Goal: Transaction & Acquisition: Obtain resource

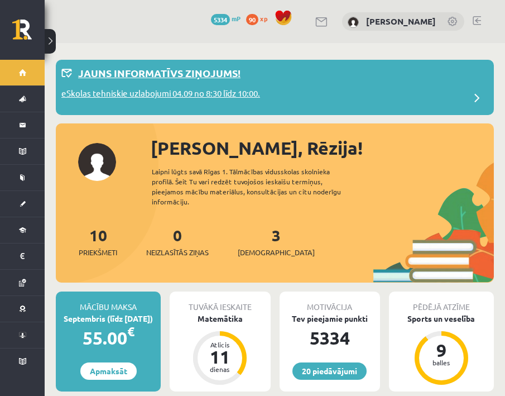
click at [259, 85] on div "Jauns informatīvs ziņojums!" at bounding box center [274, 76] width 427 height 22
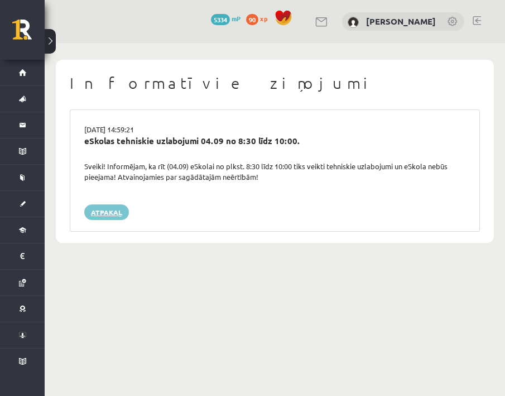
click at [104, 215] on link "Atpakaļ" at bounding box center [106, 212] width 45 height 16
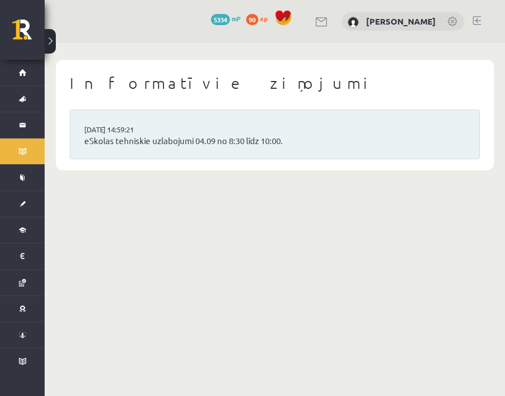
click at [476, 24] on link at bounding box center [476, 20] width 8 height 9
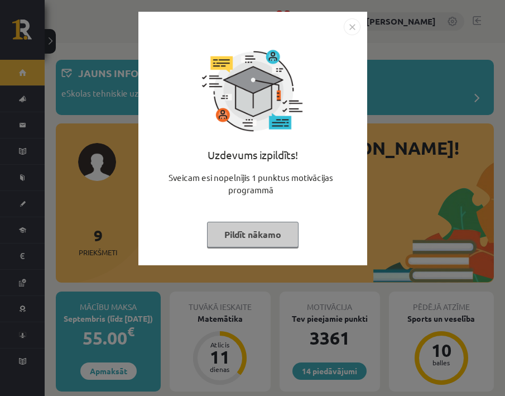
click at [251, 235] on button "Pildīt nākamo" at bounding box center [252, 234] width 91 height 26
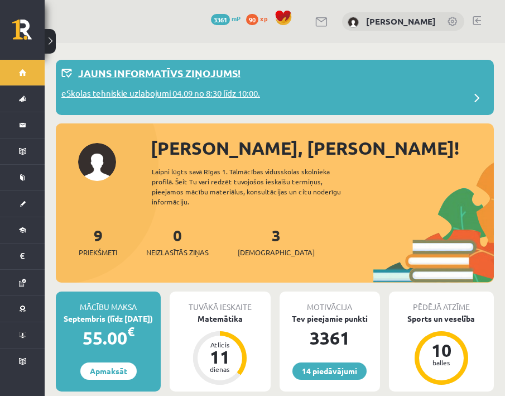
click at [327, 74] on div "Jauns informatīvs ziņojums!" at bounding box center [274, 76] width 427 height 22
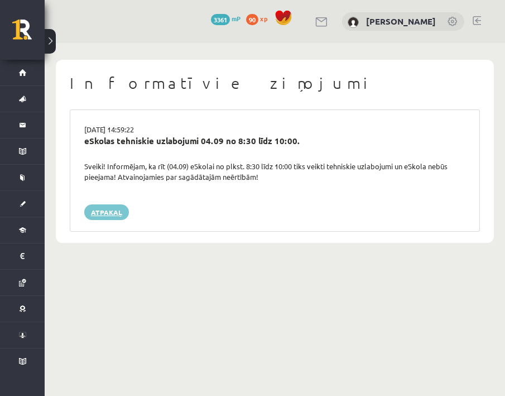
click at [112, 208] on link "Atpakaļ" at bounding box center [106, 212] width 45 height 16
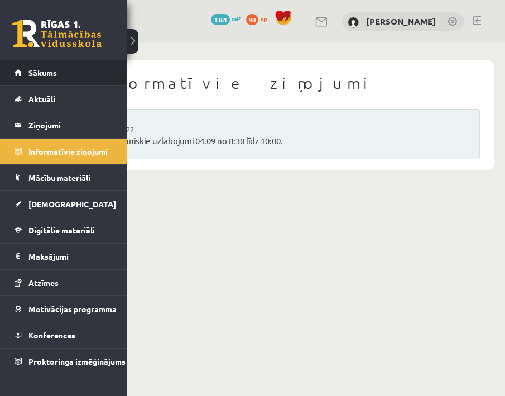
click at [20, 64] on link "Sākums" at bounding box center [64, 73] width 99 height 26
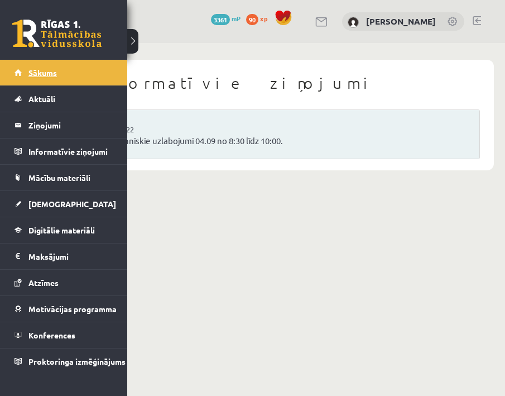
click at [20, 64] on link "Sākums" at bounding box center [64, 73] width 99 height 26
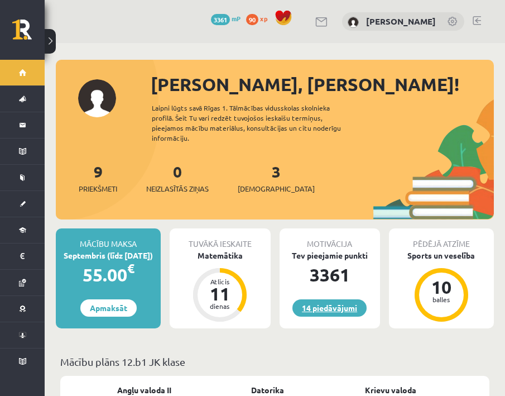
click at [321, 299] on link "14 piedāvājumi" at bounding box center [329, 307] width 74 height 17
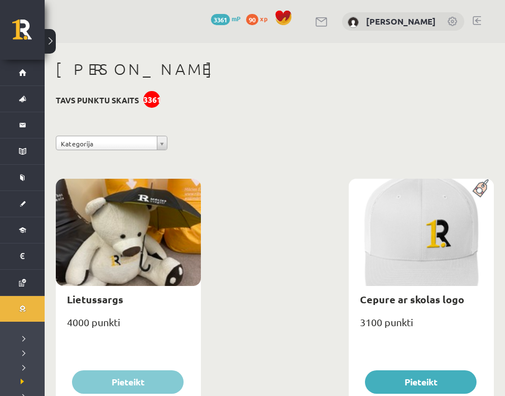
click at [476, 20] on link at bounding box center [476, 20] width 8 height 9
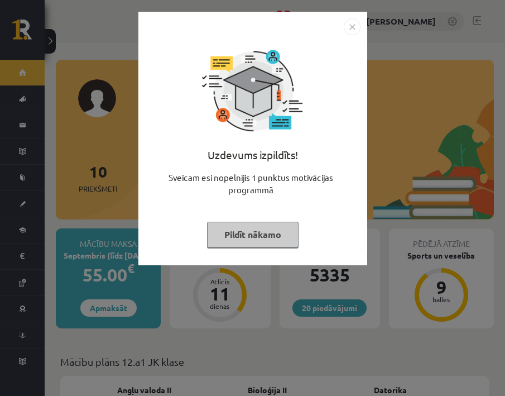
click at [292, 234] on button "Pildīt nākamo" at bounding box center [252, 234] width 91 height 26
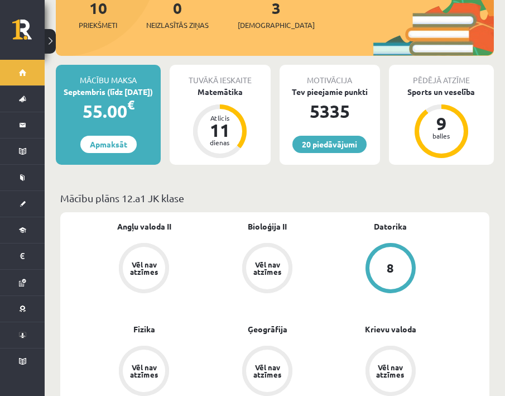
scroll to position [150, 0]
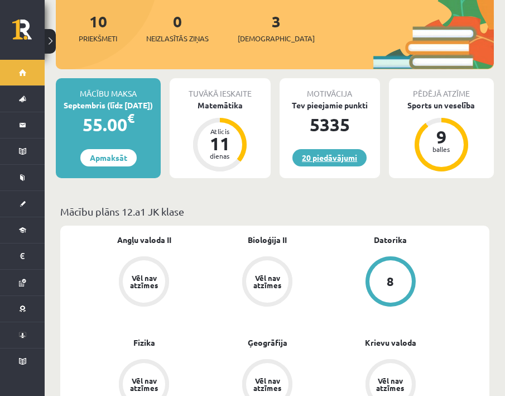
click at [323, 152] on link "20 piedāvājumi" at bounding box center [329, 157] width 74 height 17
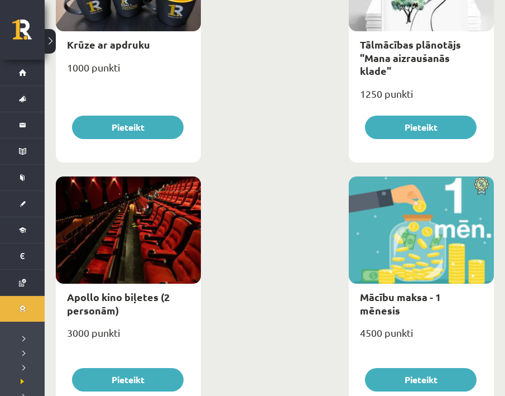
scroll to position [510, 0]
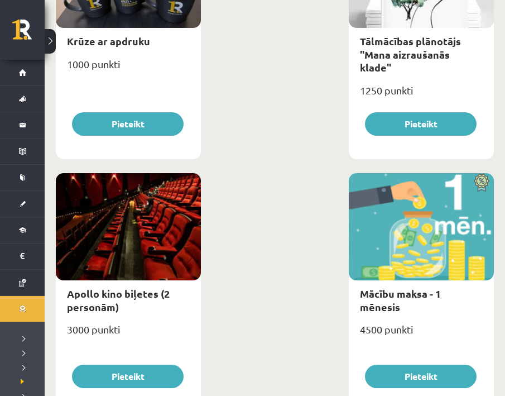
click at [411, 374] on button "Pieteikt" at bounding box center [421, 375] width 112 height 23
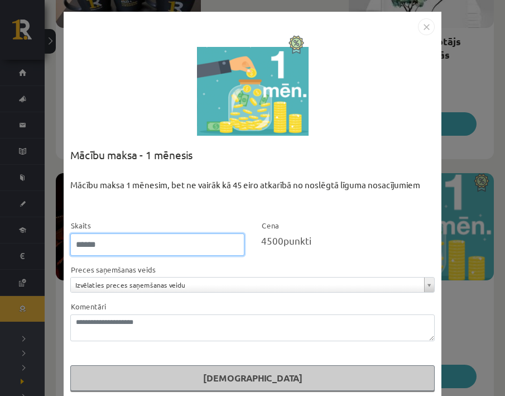
click at [234, 248] on input "*" at bounding box center [157, 244] width 174 height 22
click at [234, 247] on input "*" at bounding box center [157, 244] width 174 height 22
click at [233, 241] on input "*" at bounding box center [157, 244] width 174 height 22
type input "*"
click at [234, 246] on input "*" at bounding box center [157, 244] width 174 height 22
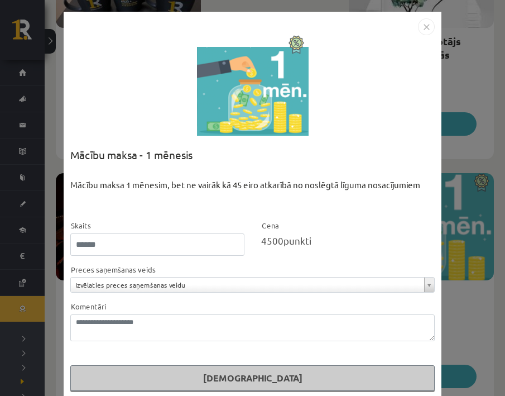
click at [426, 26] on img "Close" at bounding box center [426, 26] width 17 height 17
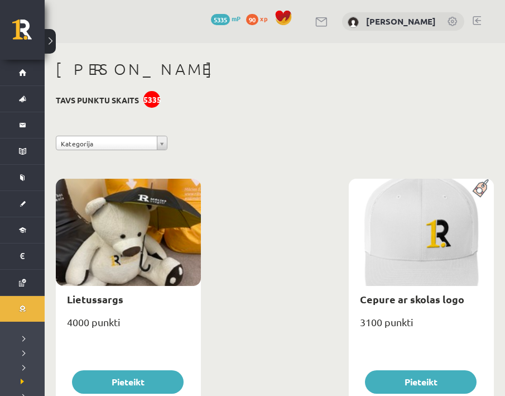
scroll to position [0, 0]
click at [475, 22] on link at bounding box center [476, 20] width 8 height 9
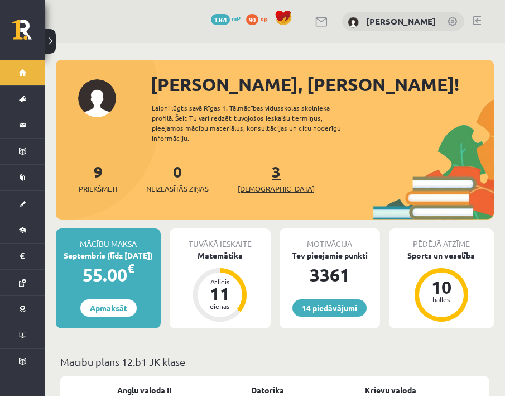
click at [260, 183] on span "[DEMOGRAPHIC_DATA]" at bounding box center [276, 188] width 77 height 11
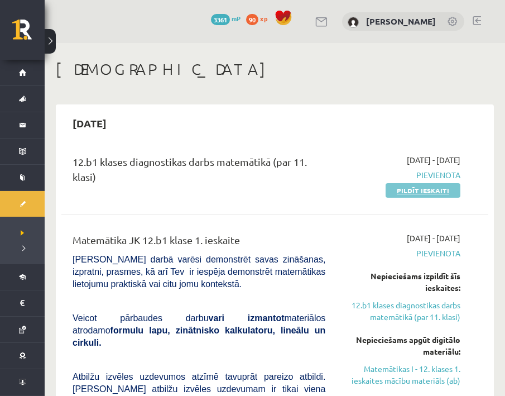
click at [422, 186] on link "Pildīt ieskaiti" at bounding box center [422, 190] width 75 height 15
click at [477, 21] on link at bounding box center [476, 20] width 8 height 9
